Goal: Check status: Check status

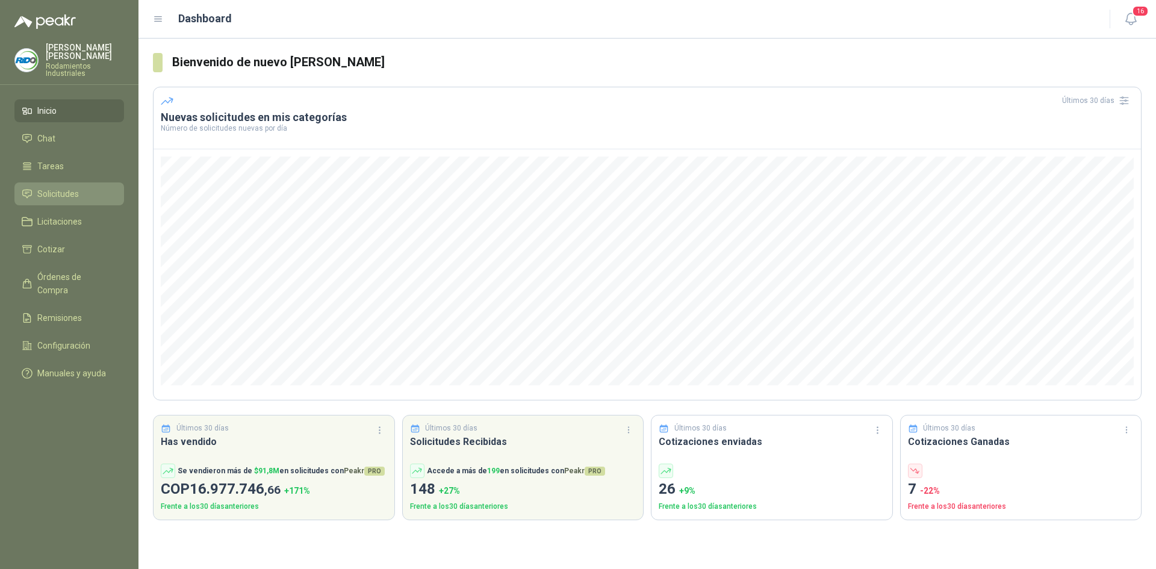
click at [33, 187] on li "Solicitudes" at bounding box center [69, 193] width 95 height 13
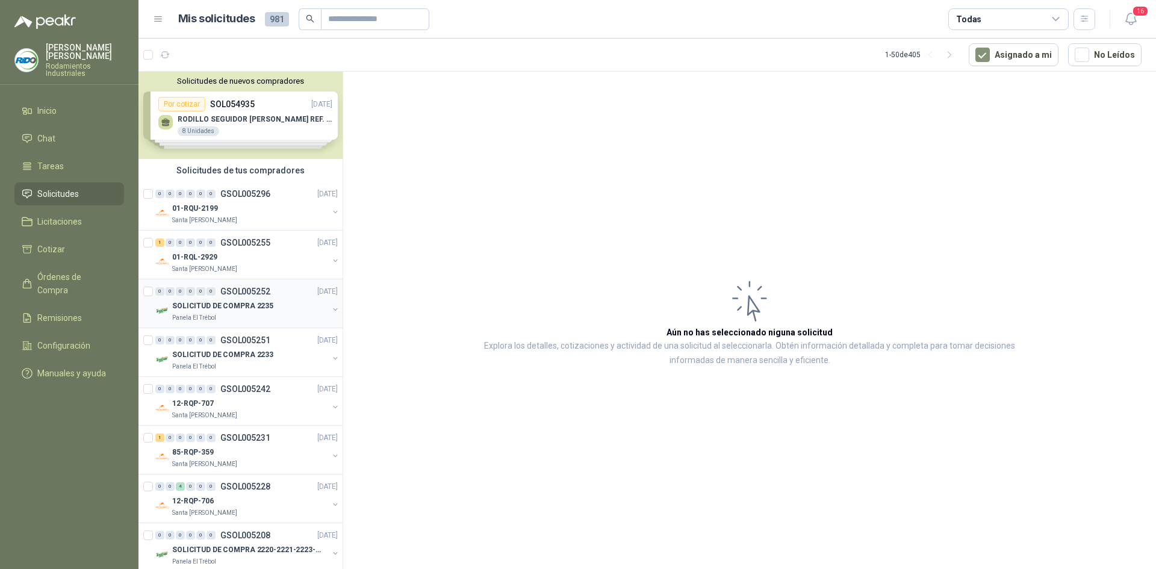
click at [269, 302] on div "SOLICITUD DE COMPRA 2235" at bounding box center [250, 306] width 156 height 14
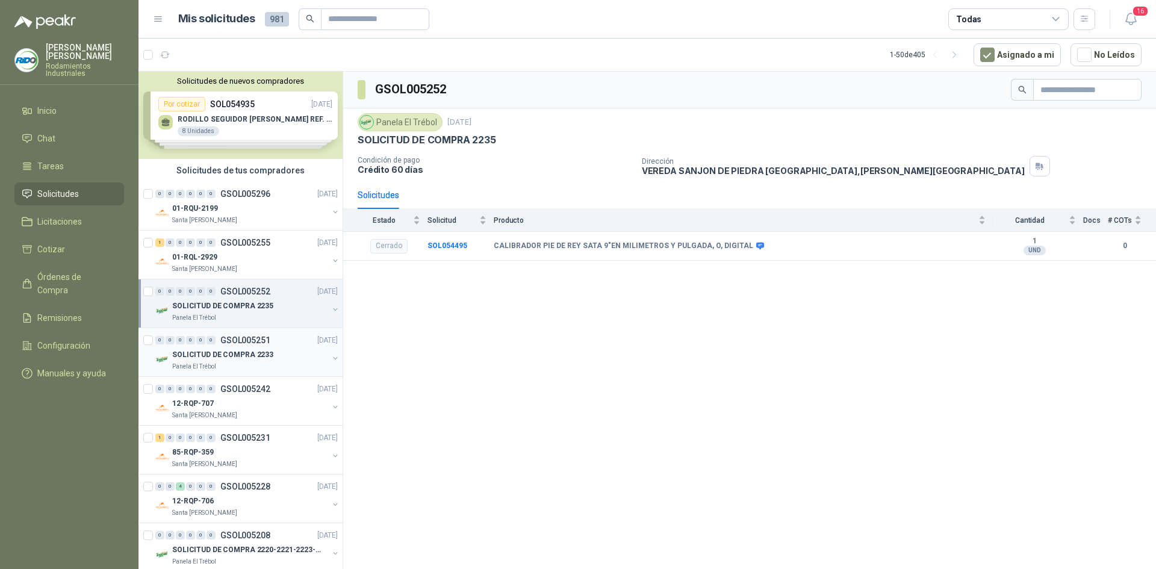
click at [245, 356] on p "SOLICITUD DE COMPRA 2233" at bounding box center [222, 354] width 101 height 11
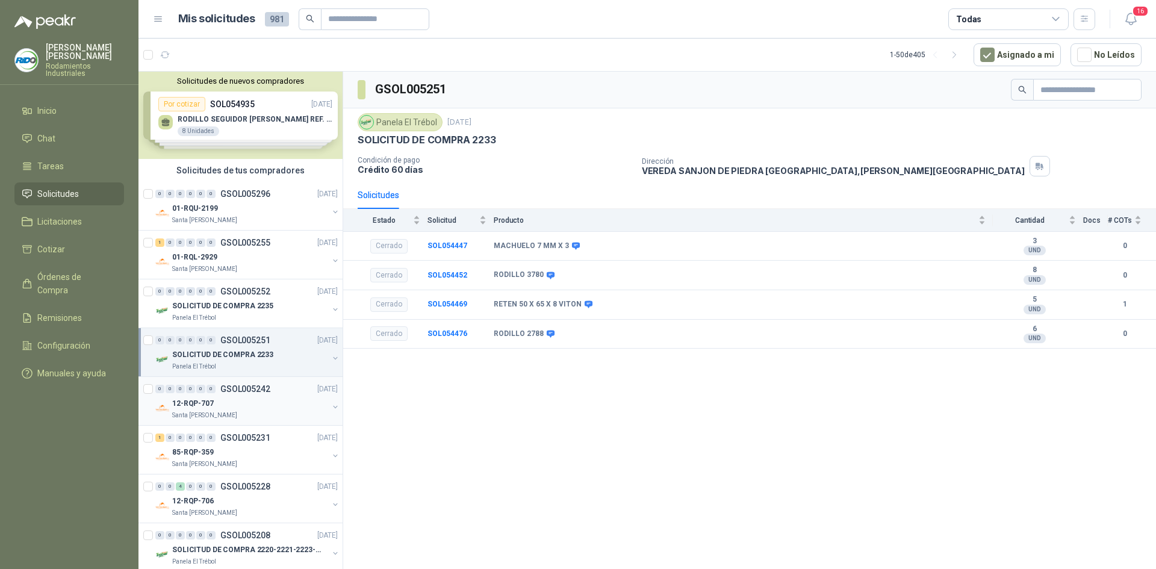
scroll to position [60, 0]
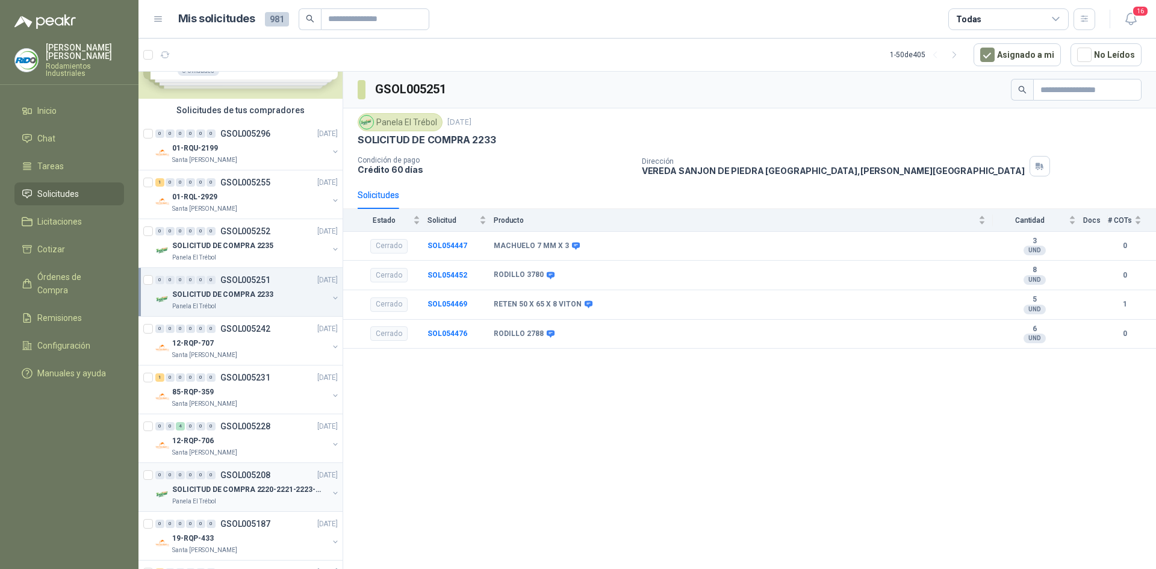
click at [284, 488] on p "SOLICITUD DE COMPRA 2220-2221-2223-2224" at bounding box center [247, 489] width 150 height 11
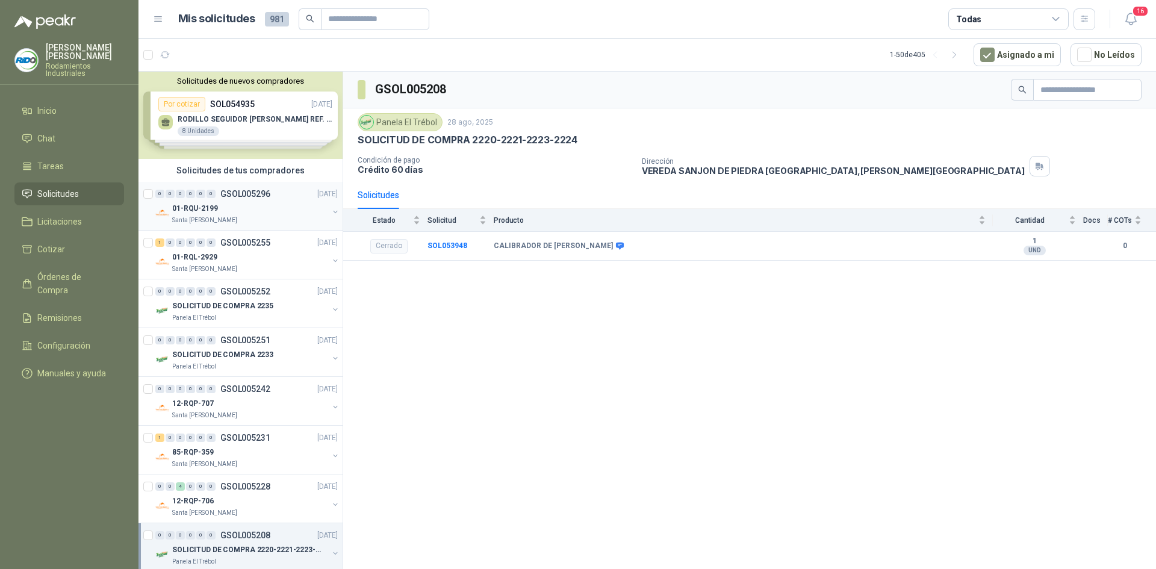
click at [227, 213] on div "01-RQU-2199" at bounding box center [250, 208] width 156 height 14
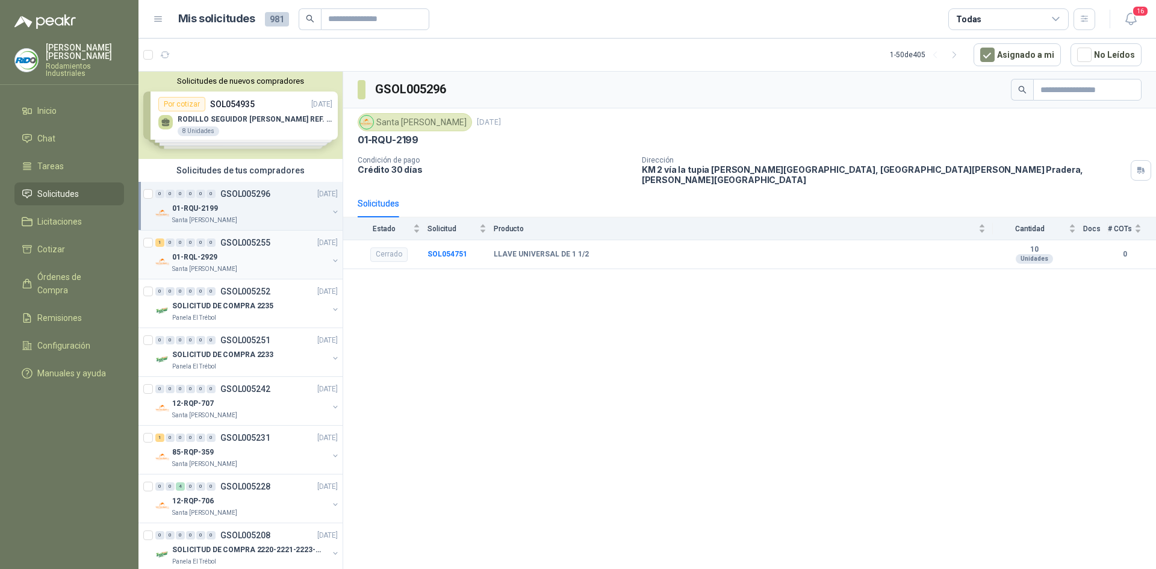
click at [243, 248] on div "1 0 0 0 0 0 GSOL005255 [DATE]" at bounding box center [247, 243] width 185 height 14
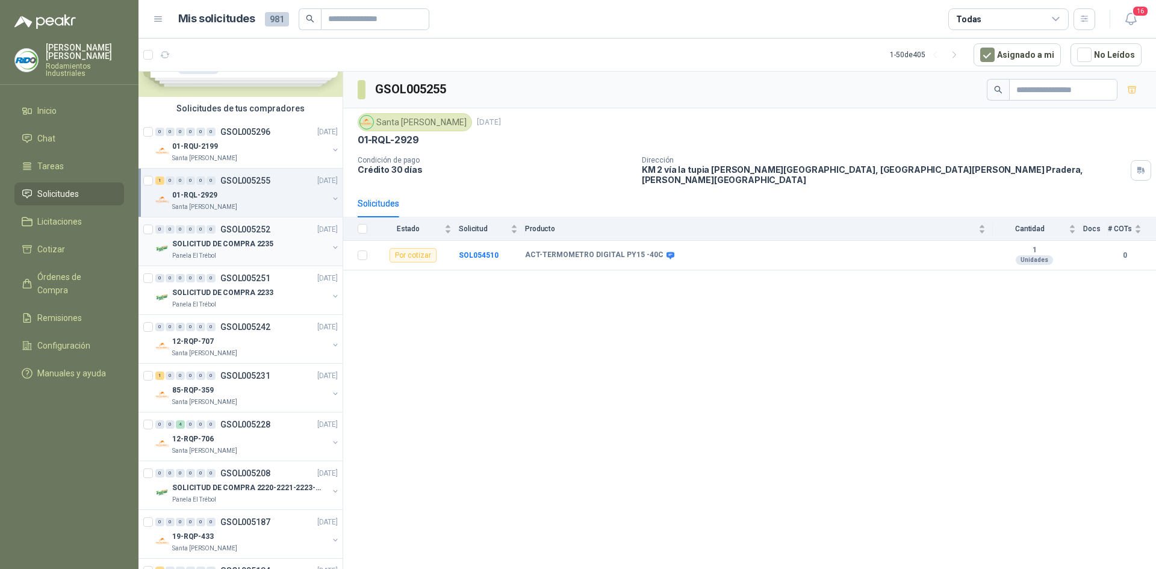
scroll to position [120, 0]
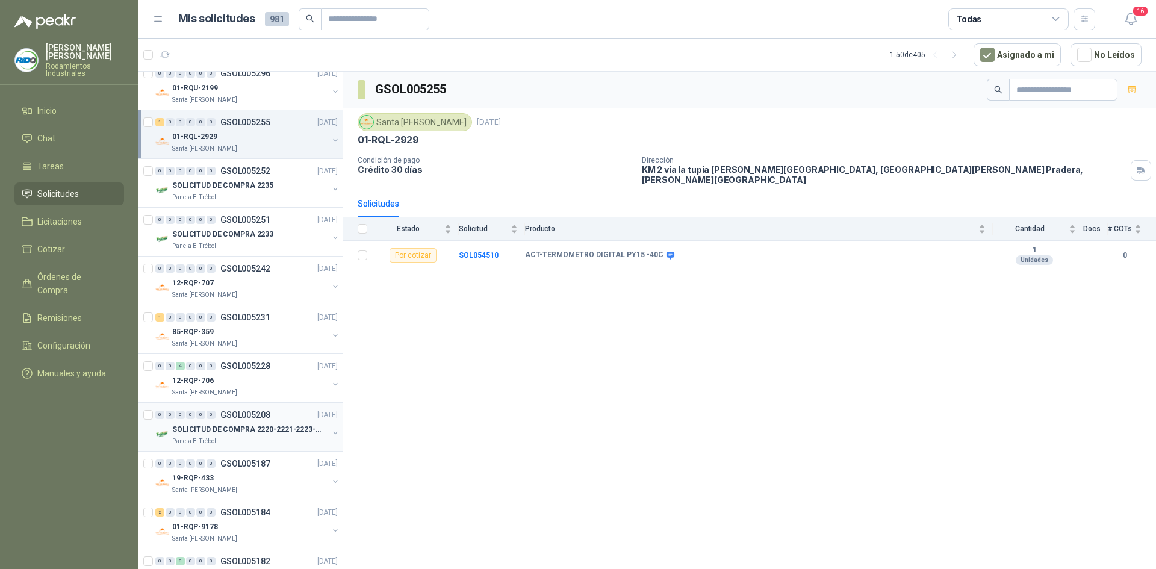
click at [317, 419] on p "[DATE]" at bounding box center [327, 415] width 20 height 11
